Goal: Task Accomplishment & Management: Manage account settings

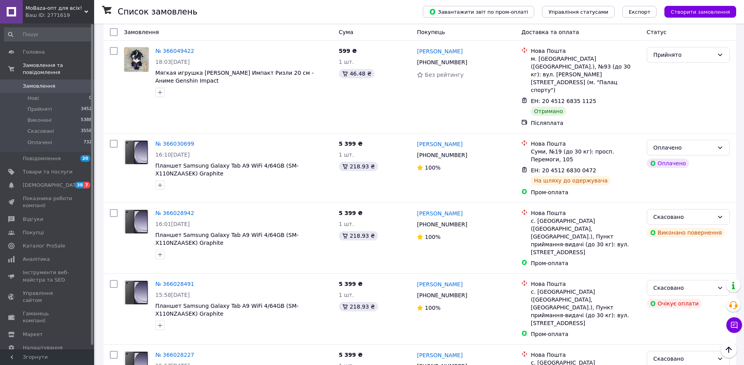
scroll to position [863, 0]
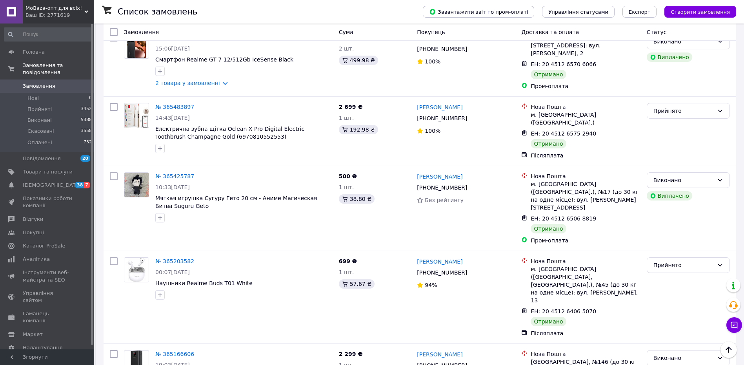
scroll to position [1882, 0]
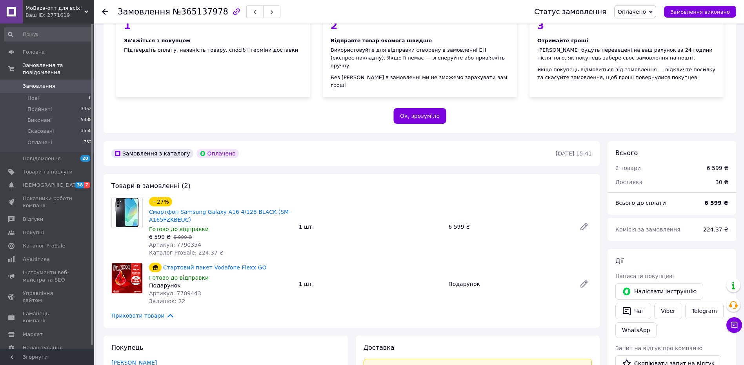
scroll to position [118, 0]
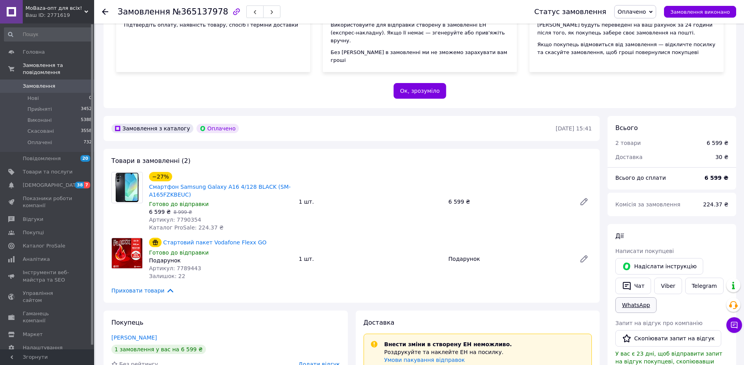
click at [638, 300] on link "WhatsApp" at bounding box center [635, 306] width 41 height 16
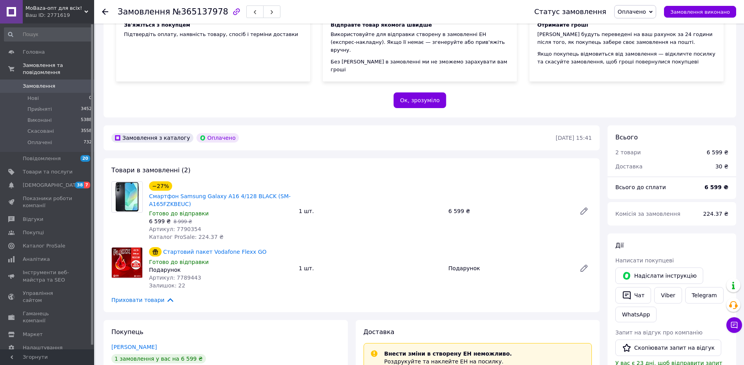
scroll to position [118, 0]
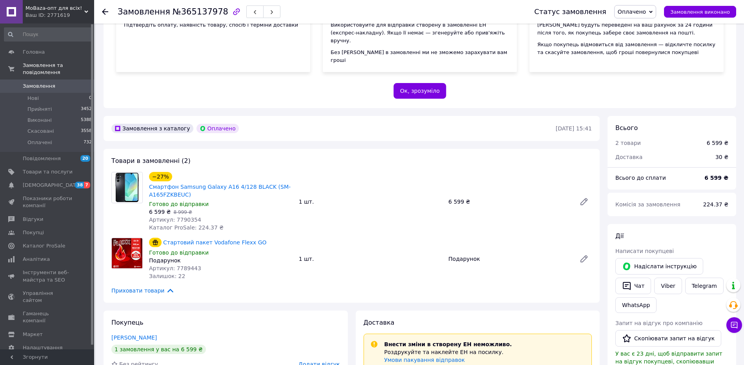
click at [44, 83] on span "Замовлення" at bounding box center [39, 86] width 33 height 7
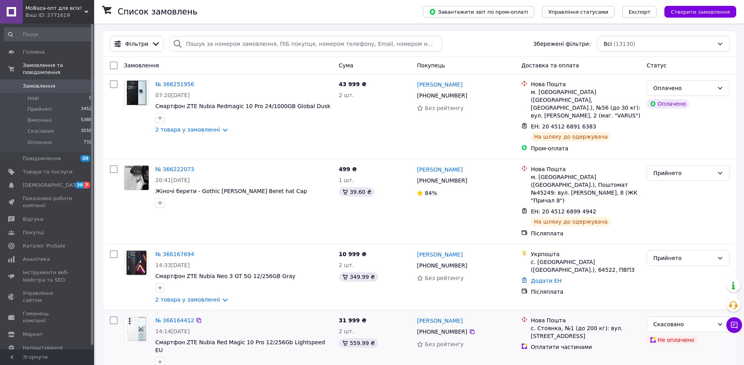
click at [580, 344] on div "Нова Пошта с. Стоянка, №1 (до 200 кг): вул. Київська, 10 Оплатити частинами" at bounding box center [580, 347] width 125 height 67
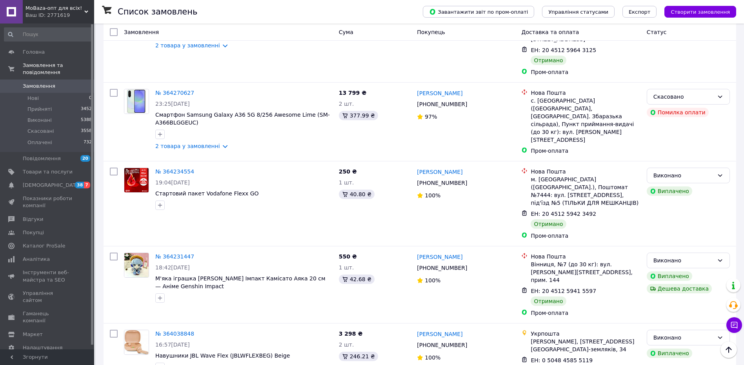
scroll to position [2863, 0]
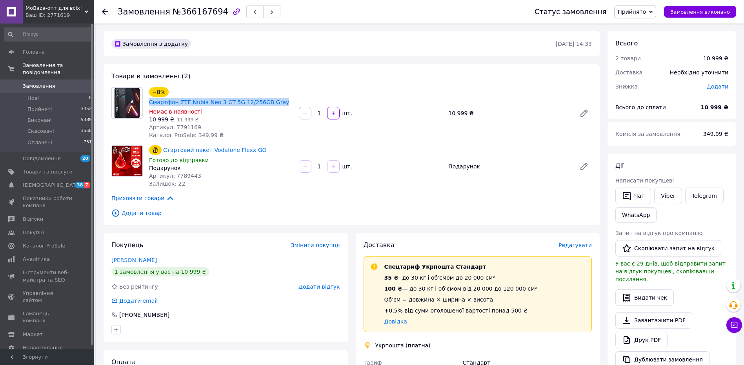
drag, startPoint x: 293, startPoint y: 91, endPoint x: 167, endPoint y: 90, distance: 125.9
click at [167, 90] on div "−8% Смартфон ZTE Nubia Neo 3 GT 5G 12/256GB Gray Немає в наявності 10 999 ₴   1…" at bounding box center [370, 113] width 449 height 55
copy link "Смартфон ZTE Nubia Neo 3 GT 5G 12/256GB Gray"
click at [56, 169] on span "Товари та послуги" at bounding box center [48, 172] width 50 height 7
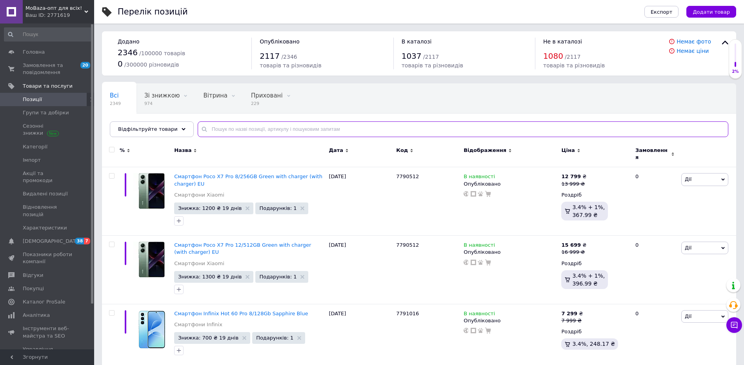
click at [289, 133] on input "text" at bounding box center [463, 130] width 531 height 16
paste input "Смартфон ZTE Nubia Neo 3 GT 5G 12/256GB Gray"
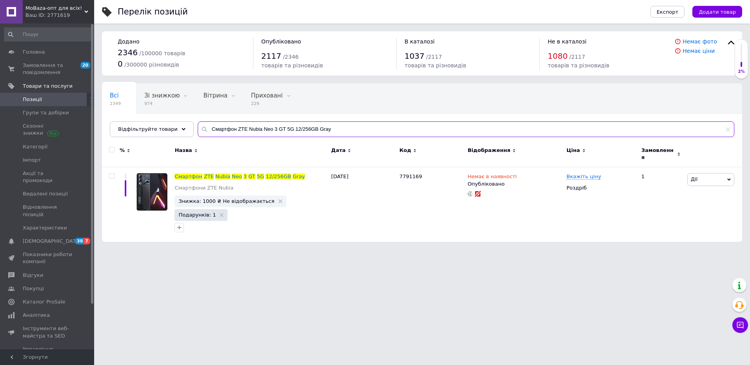
type input "Смартфон ZTE Nubia Neo 3 GT 5G 12/256GB Gray"
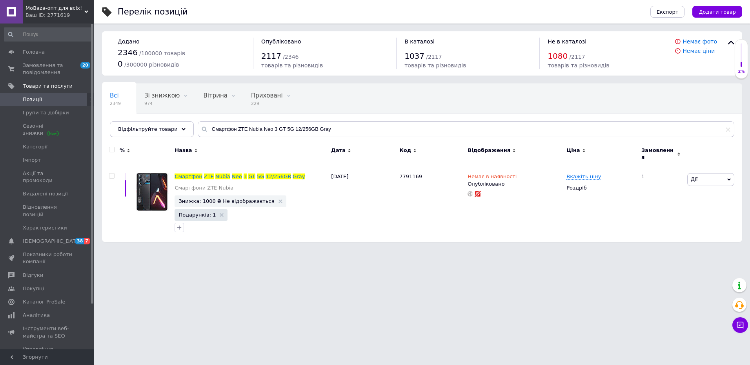
click at [61, 100] on span "Позиції" at bounding box center [48, 99] width 50 height 7
click at [62, 101] on span "Позиції" at bounding box center [48, 99] width 50 height 7
click at [730, 133] on span at bounding box center [727, 129] width 5 height 7
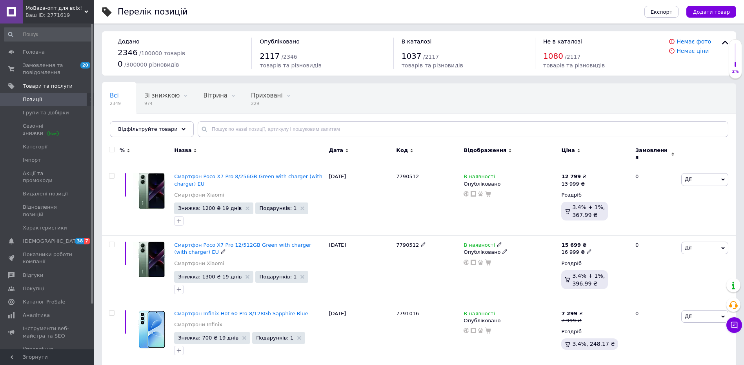
click at [64, 100] on span "Позиції" at bounding box center [48, 99] width 50 height 7
click at [50, 66] on span "Замовлення та повідомлення" at bounding box center [48, 69] width 50 height 14
